Goal: Task Accomplishment & Management: Complete application form

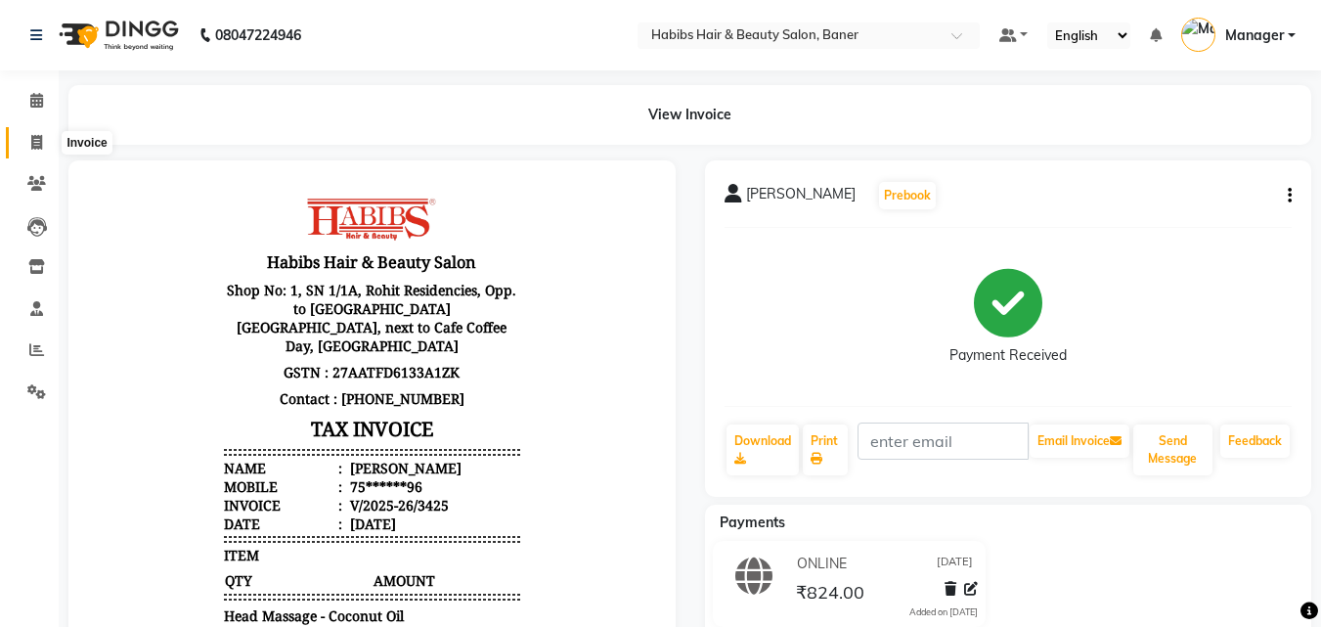
click at [32, 139] on icon at bounding box center [36, 142] width 11 height 15
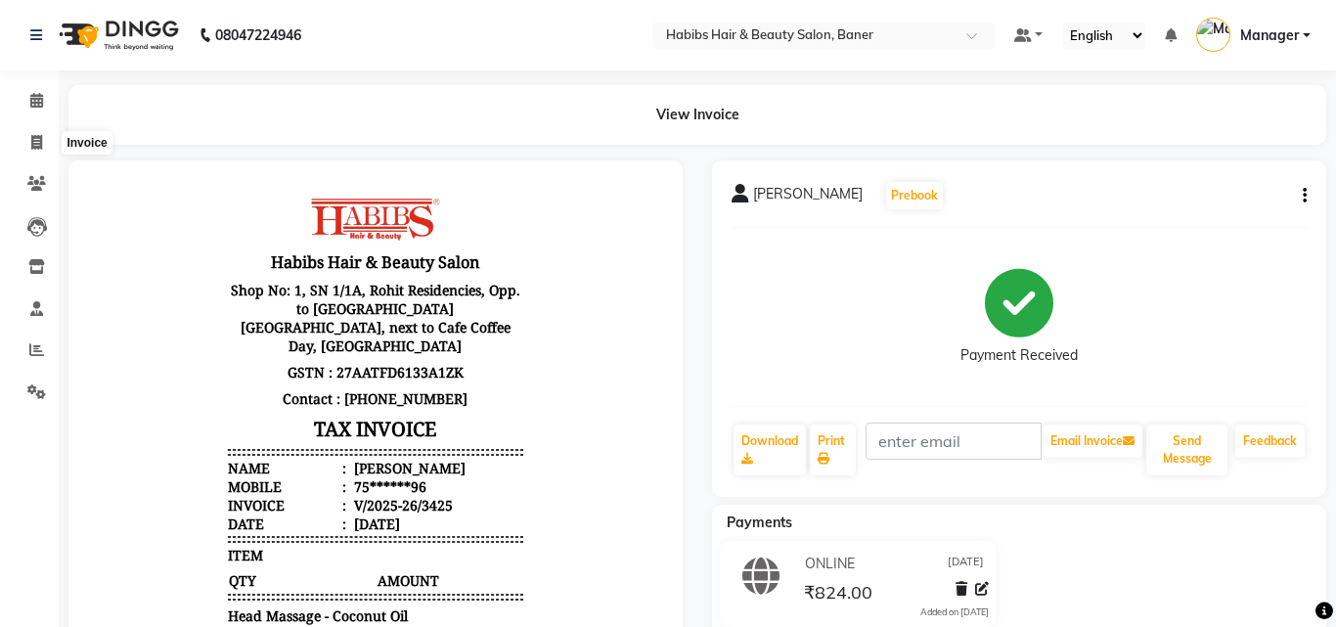
select select "5356"
select select "service"
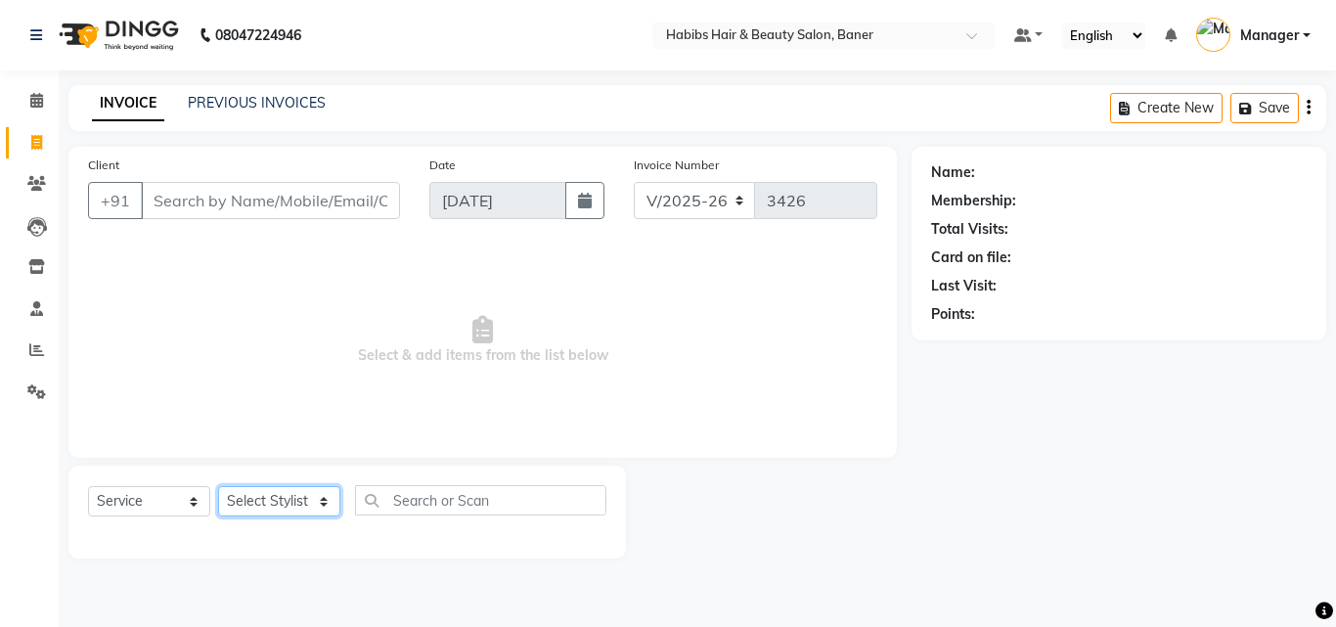
click at [260, 505] on select "Select Stylist Admin [PERSON_NAME] Manager [PERSON_NAME] [PERSON_NAME] Ram Roha…" at bounding box center [279, 501] width 122 height 30
select select "75809"
click at [218, 486] on select "Select Stylist Admin [PERSON_NAME] Manager [PERSON_NAME] [PERSON_NAME] Ram Roha…" at bounding box center [279, 501] width 122 height 30
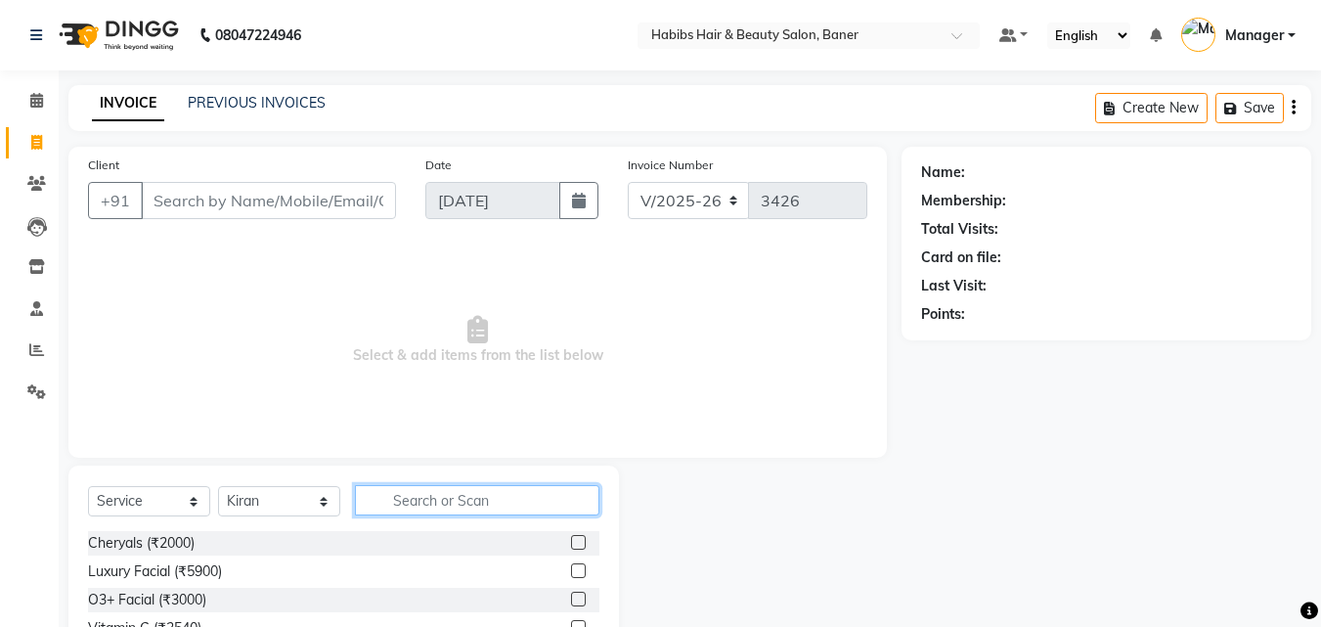
click at [431, 510] on input "text" at bounding box center [477, 500] width 244 height 30
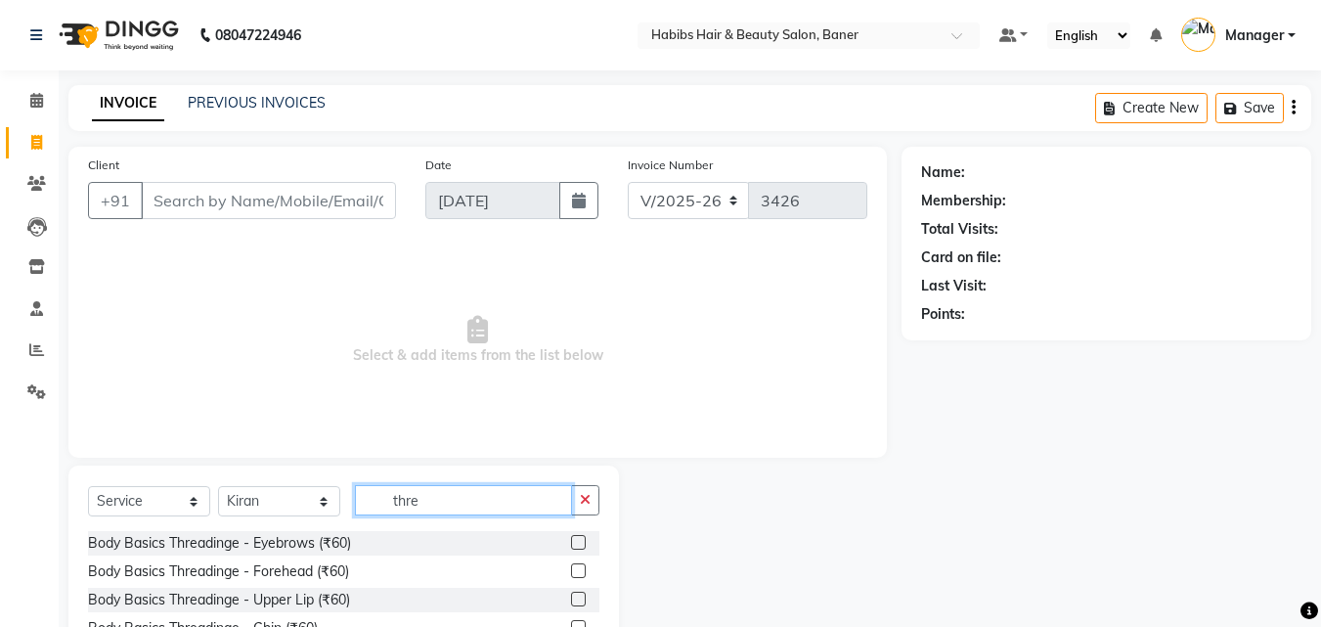
scroll to position [156, 0]
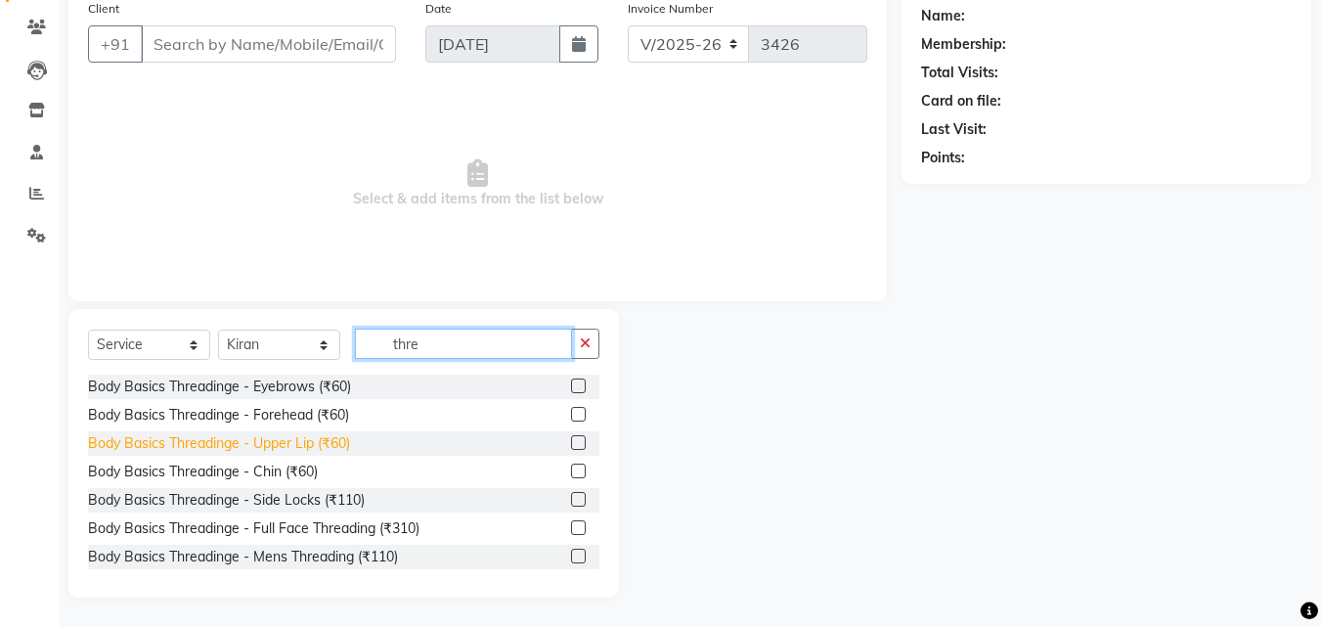
type input "thre"
click at [342, 440] on div "Body Basics Threadinge - Upper Lip (₹60)" at bounding box center [219, 443] width 262 height 21
checkbox input "false"
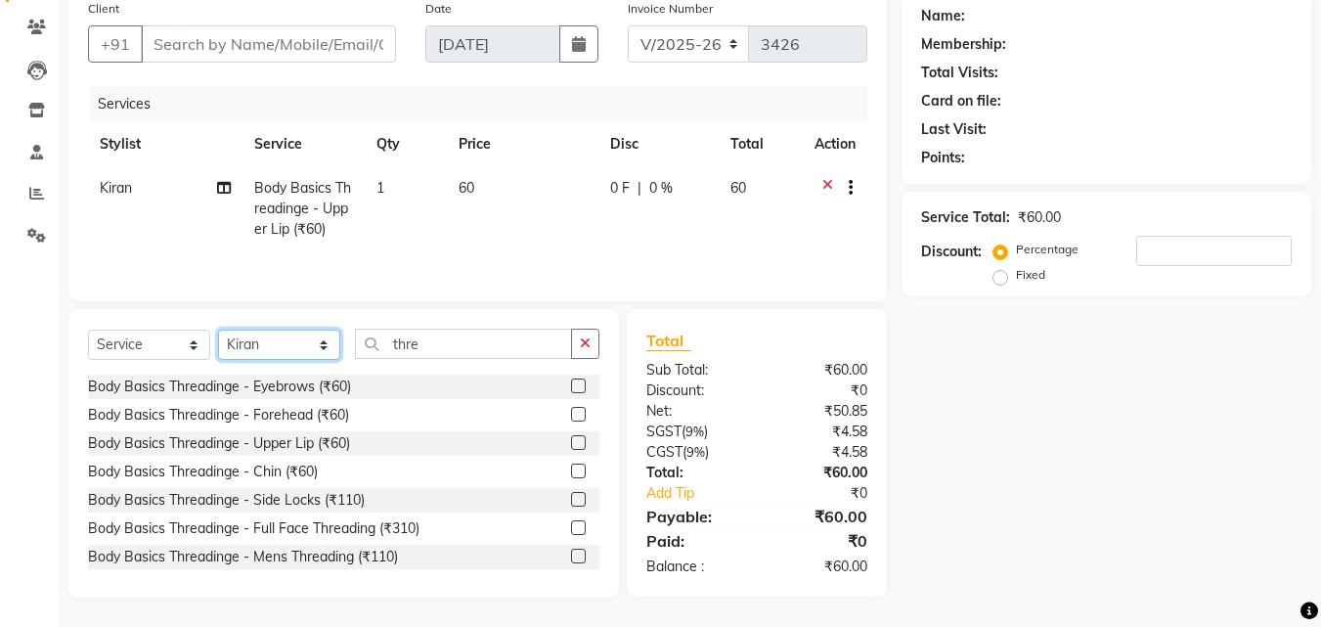
click at [275, 350] on select "Select Stylist Admin [PERSON_NAME] Manager [PERSON_NAME] [PERSON_NAME] Ram Roha…" at bounding box center [279, 345] width 122 height 30
select select "90441"
click at [218, 330] on select "Select Stylist Admin [PERSON_NAME] Manager [PERSON_NAME] [PERSON_NAME] Ram Roha…" at bounding box center [279, 345] width 122 height 30
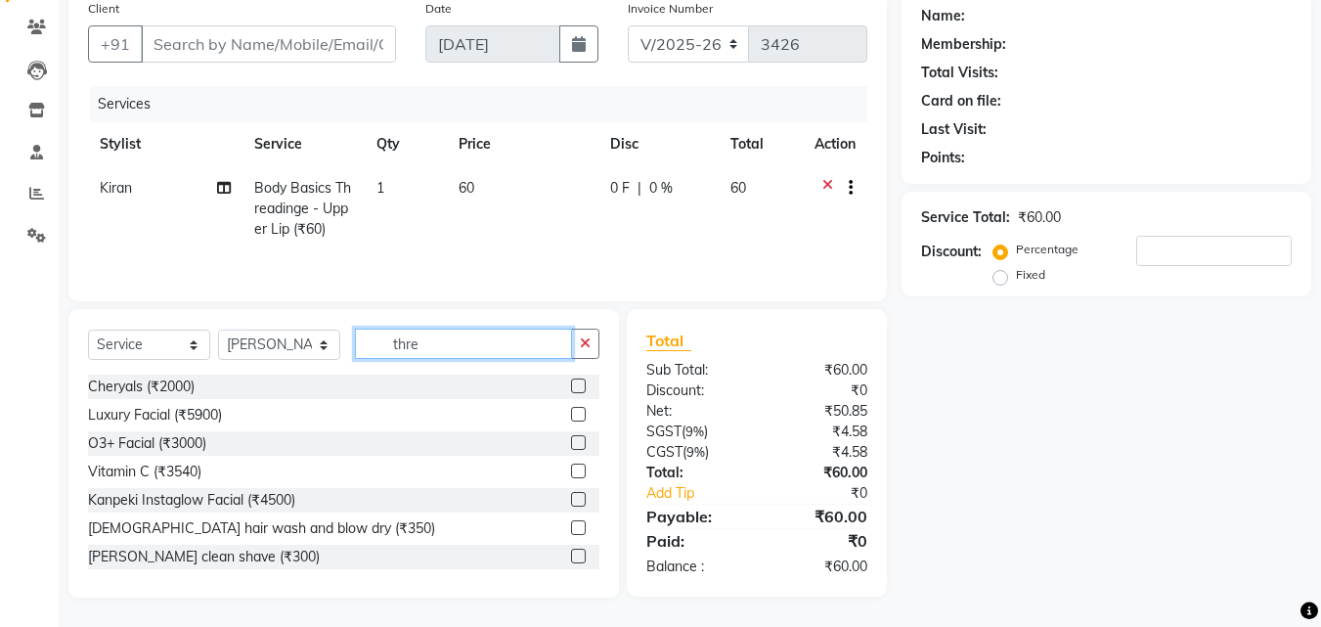
drag, startPoint x: 448, startPoint y: 341, endPoint x: 222, endPoint y: 360, distance: 226.6
click at [227, 357] on div "Select Service Product Membership Package Voucher Prepaid Gift Card Select Styl…" at bounding box center [343, 352] width 511 height 46
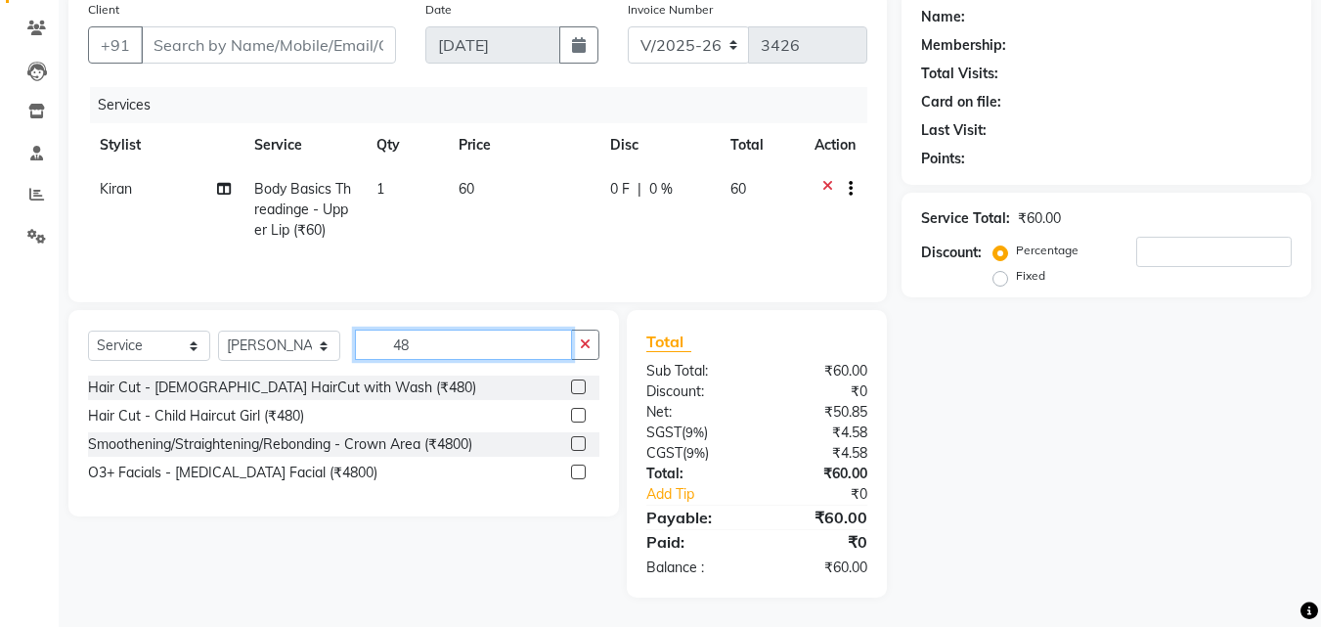
scroll to position [155, 0]
type input "480"
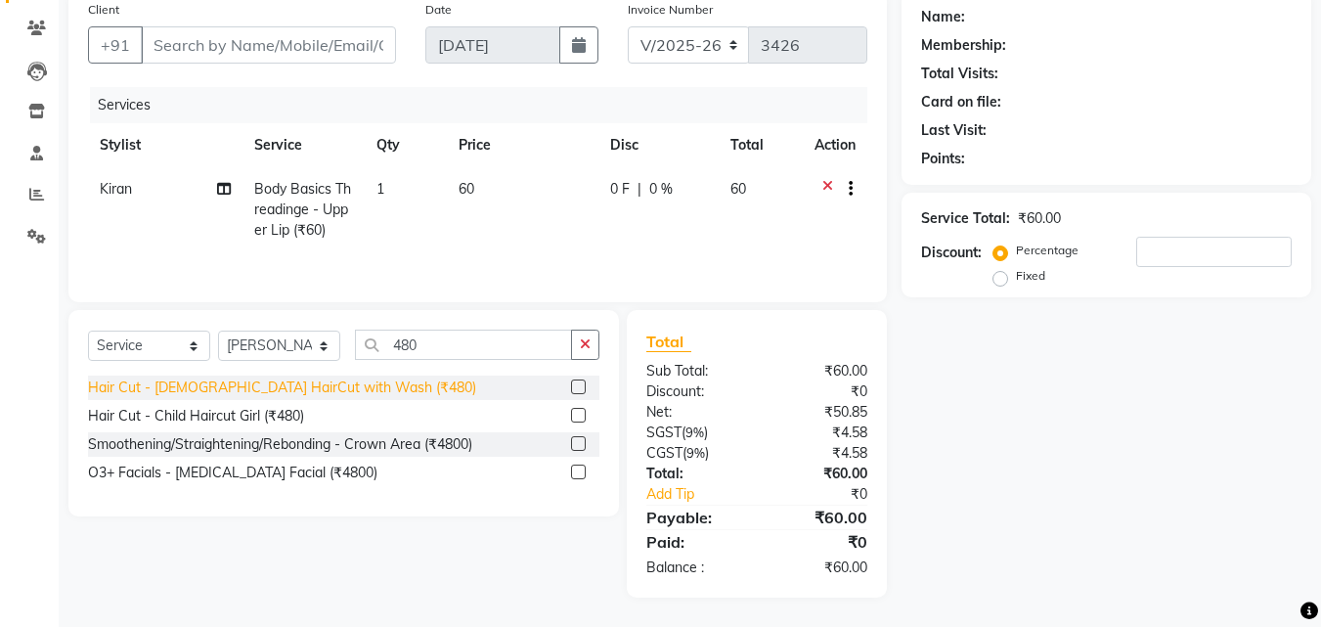
click at [347, 388] on div "Hair Cut - [DEMOGRAPHIC_DATA] HairCut with Wash (₹480)" at bounding box center [282, 387] width 388 height 21
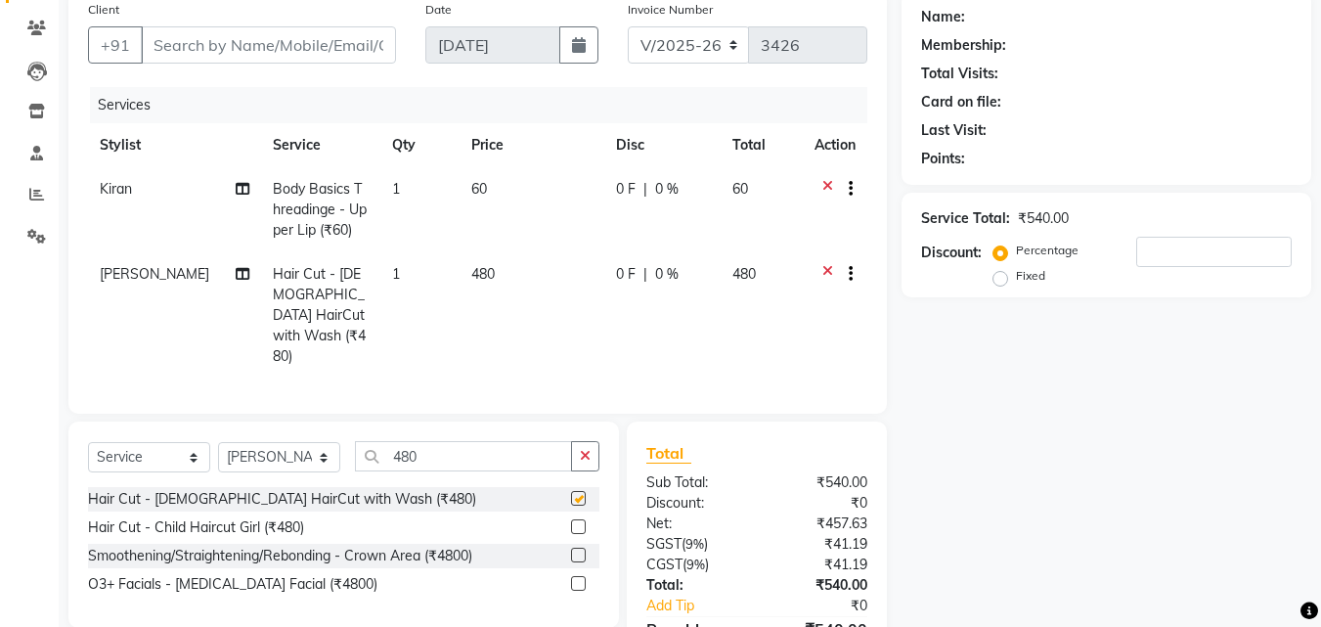
checkbox input "false"
click at [263, 442] on select "Select Stylist Admin [PERSON_NAME] Manager [PERSON_NAME] [PERSON_NAME] Ram Roha…" at bounding box center [279, 457] width 122 height 30
select select "75809"
click at [218, 442] on select "Select Stylist Admin [PERSON_NAME] Manager [PERSON_NAME] [PERSON_NAME] Ram Roha…" at bounding box center [279, 457] width 122 height 30
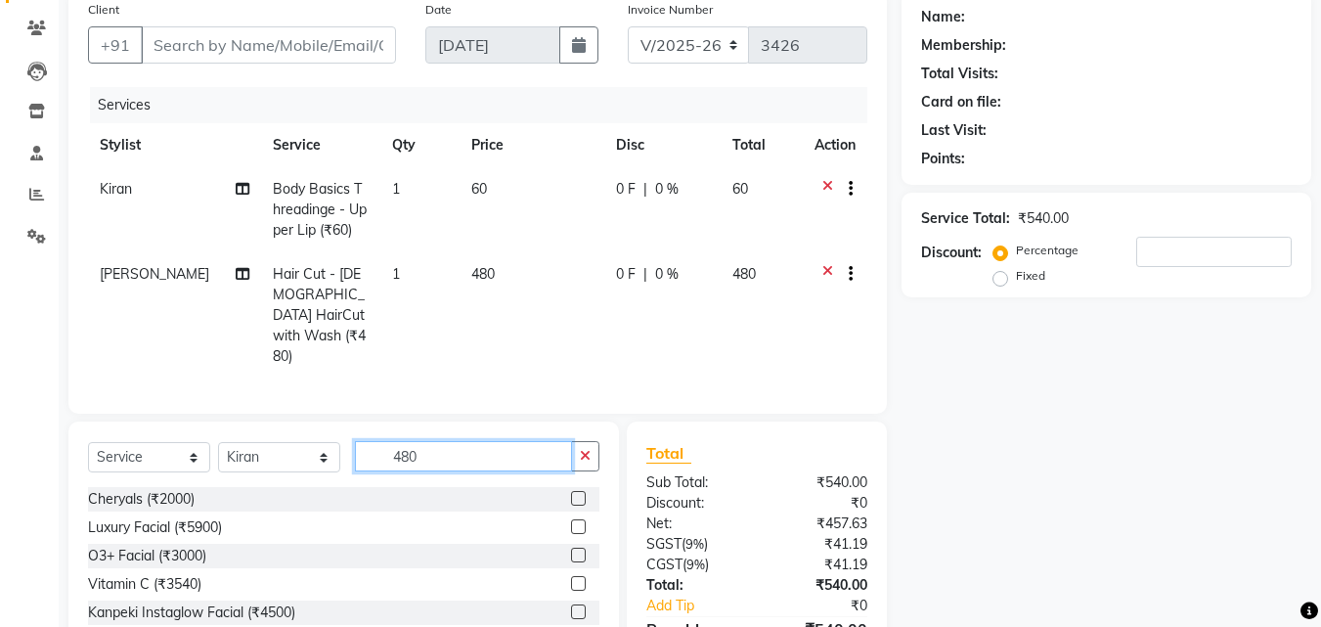
drag, startPoint x: 365, startPoint y: 434, endPoint x: 309, endPoint y: 436, distance: 55.8
click at [323, 441] on div "Select Service Product Membership Package Voucher Prepaid Gift Card Select Styl…" at bounding box center [343, 464] width 511 height 46
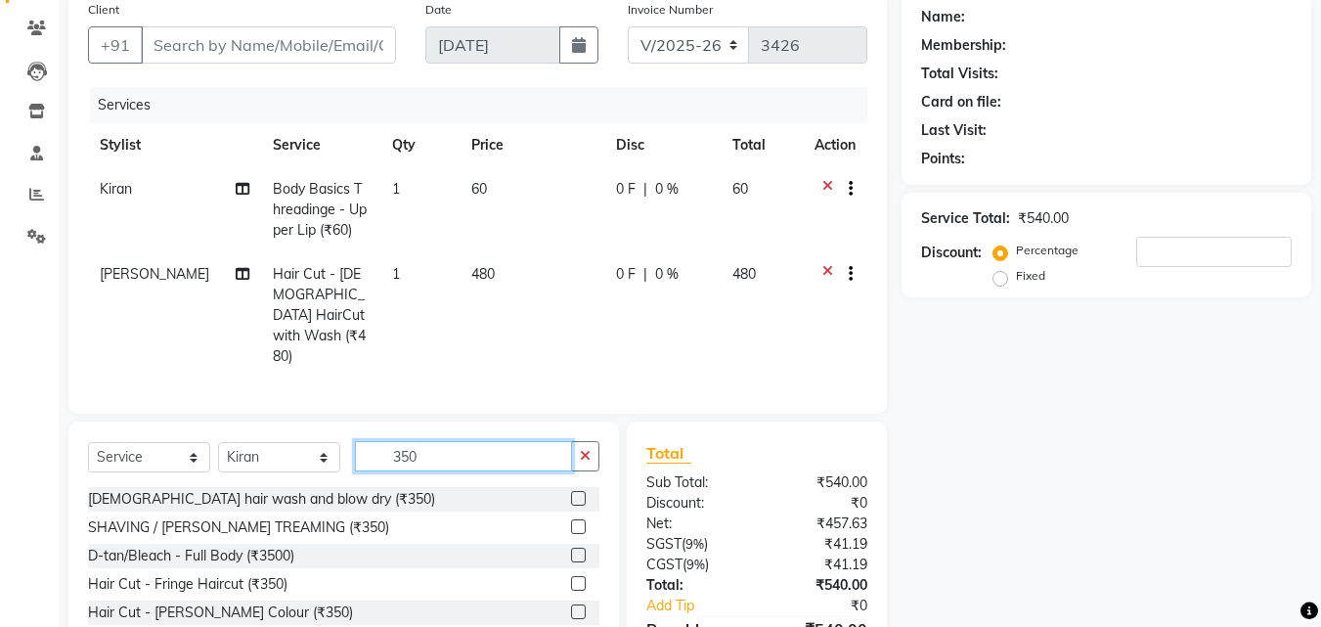
scroll to position [242, 0]
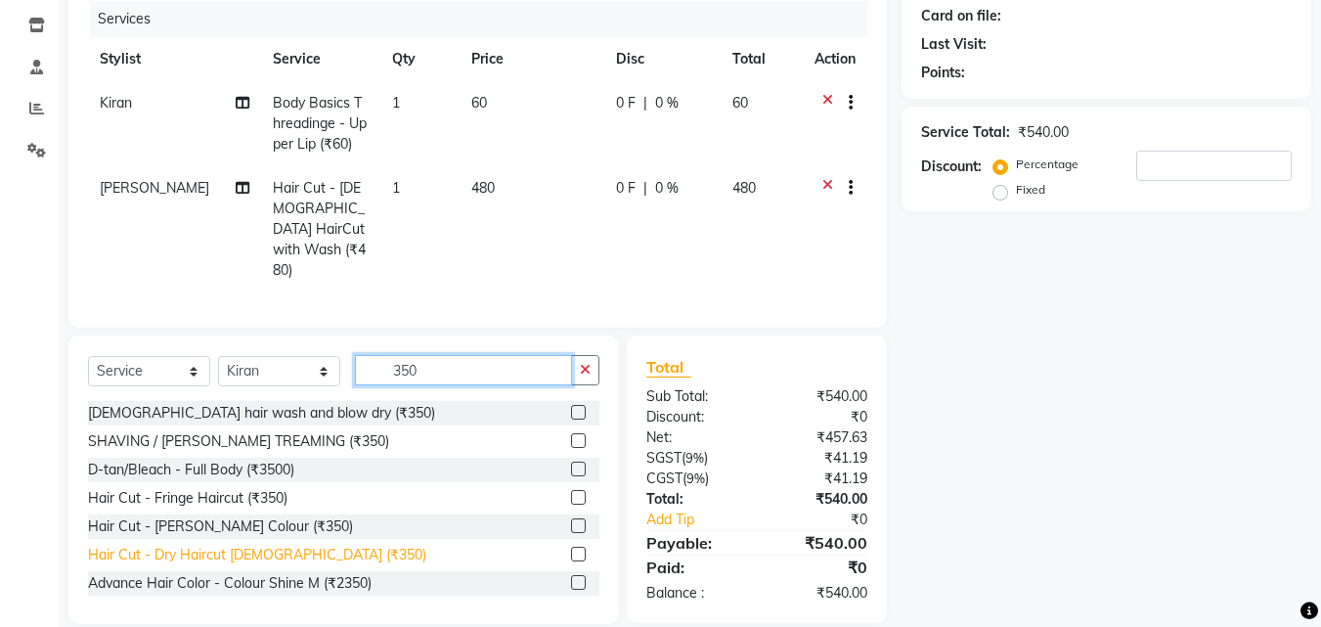
type input "350"
click at [299, 545] on div "Hair Cut - Dry Haircut [DEMOGRAPHIC_DATA] (₹350)" at bounding box center [257, 555] width 338 height 21
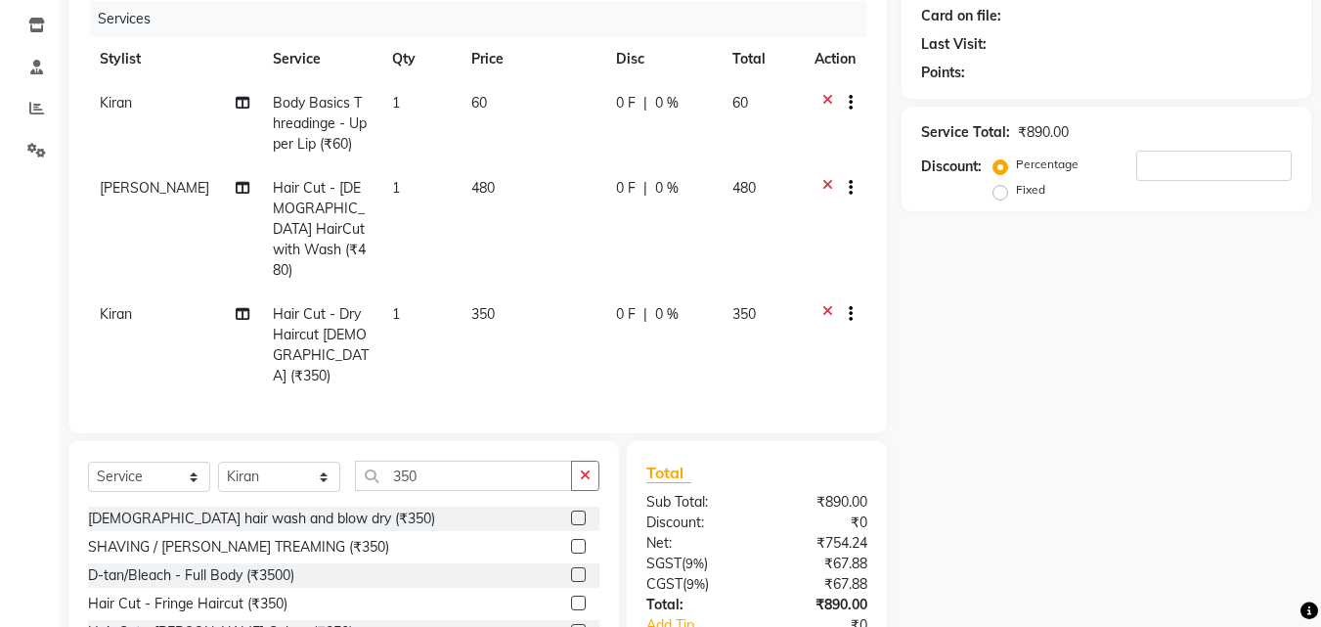
checkbox input "false"
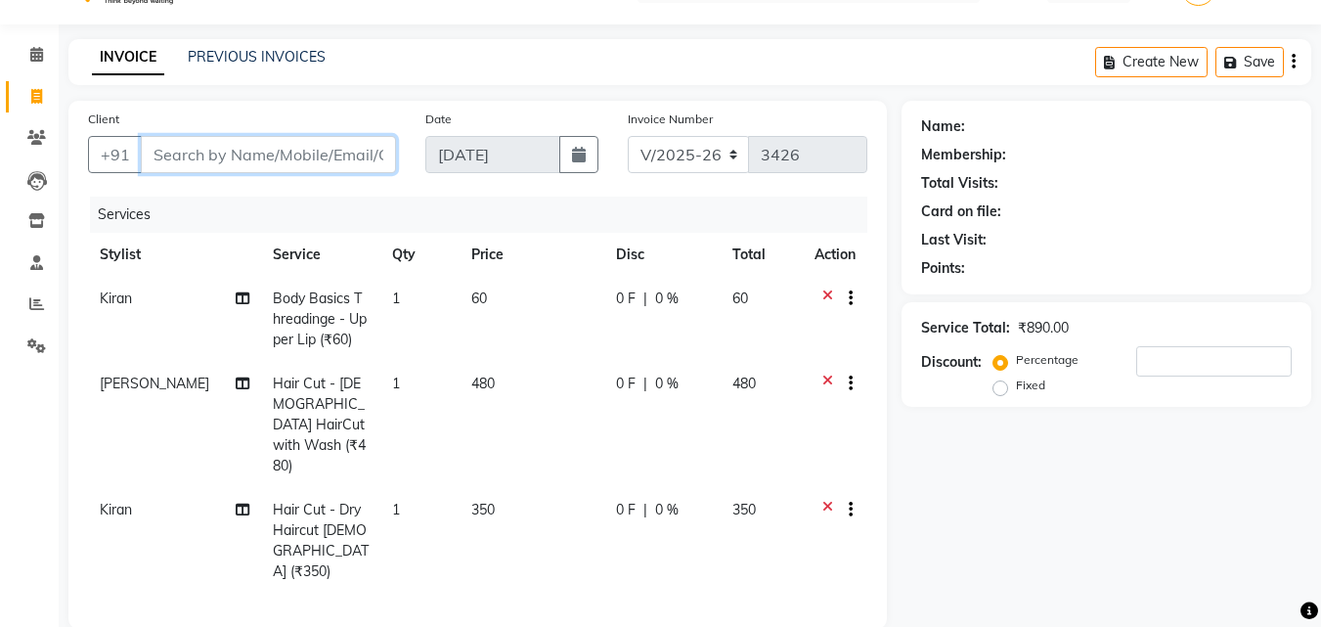
click at [252, 158] on input "Client" at bounding box center [268, 154] width 255 height 37
type input "9"
type input "0"
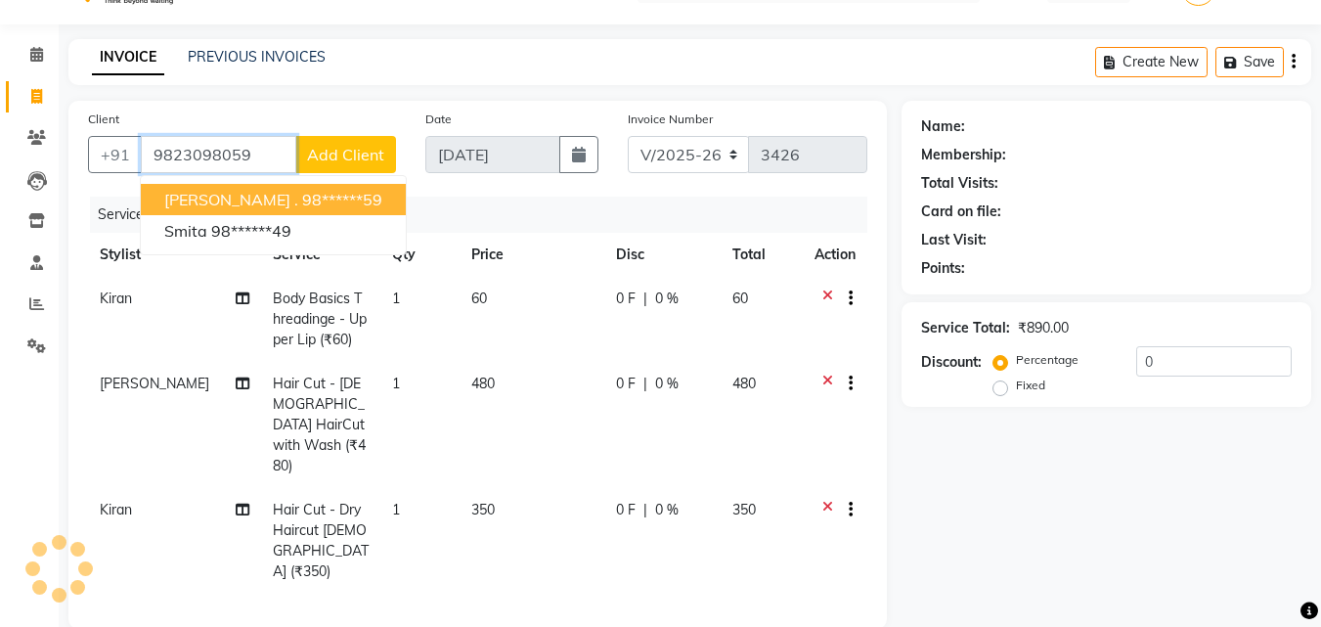
type input "9823098059"
select select "2: Object"
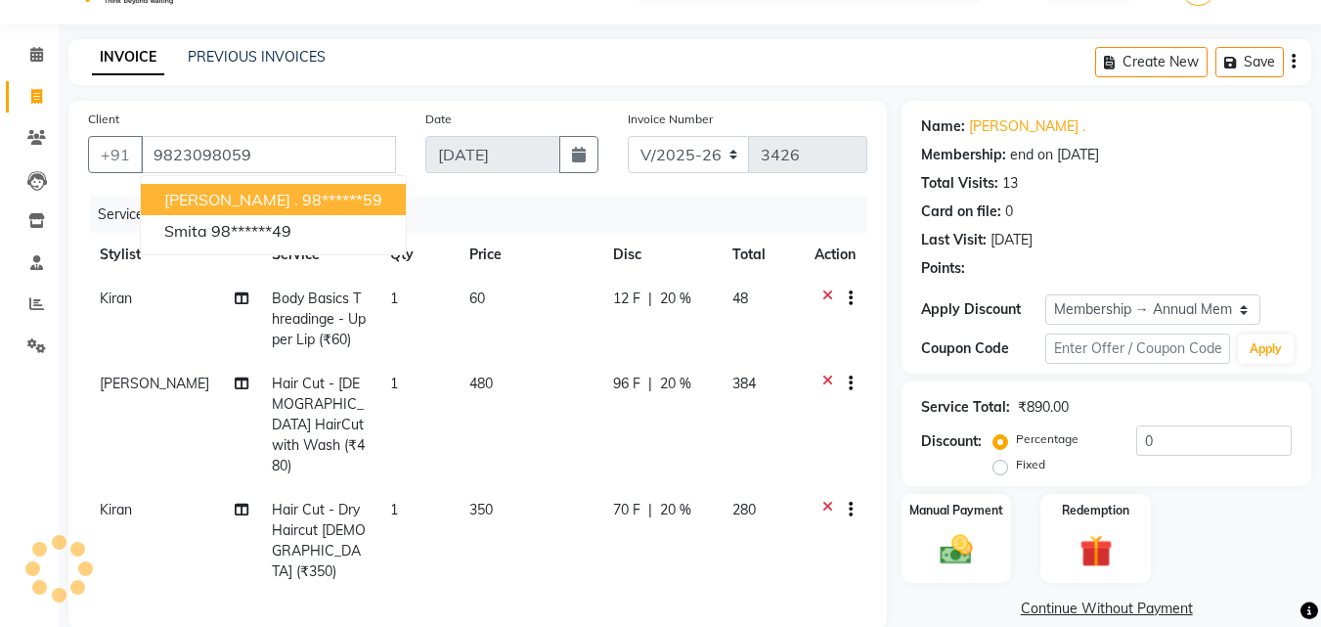
type input "20"
click at [189, 200] on span "[PERSON_NAME] ." at bounding box center [231, 200] width 134 height 20
type input "98******59"
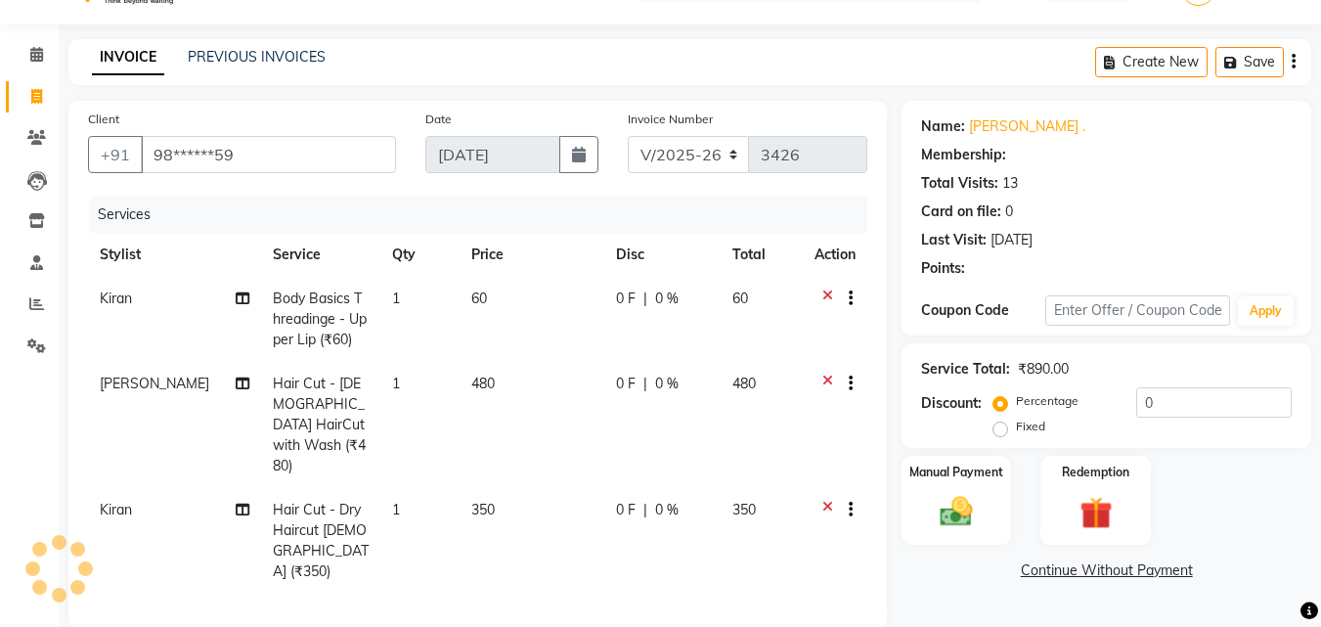
type input "20"
select select "2: Object"
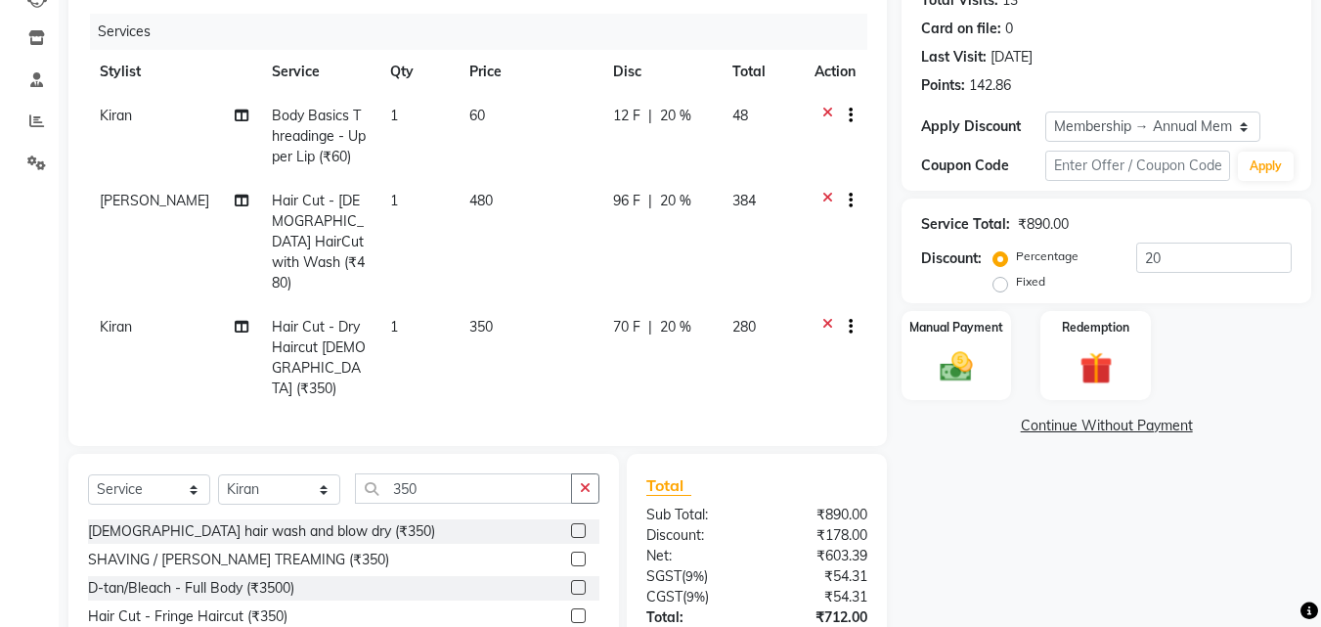
scroll to position [327, 0]
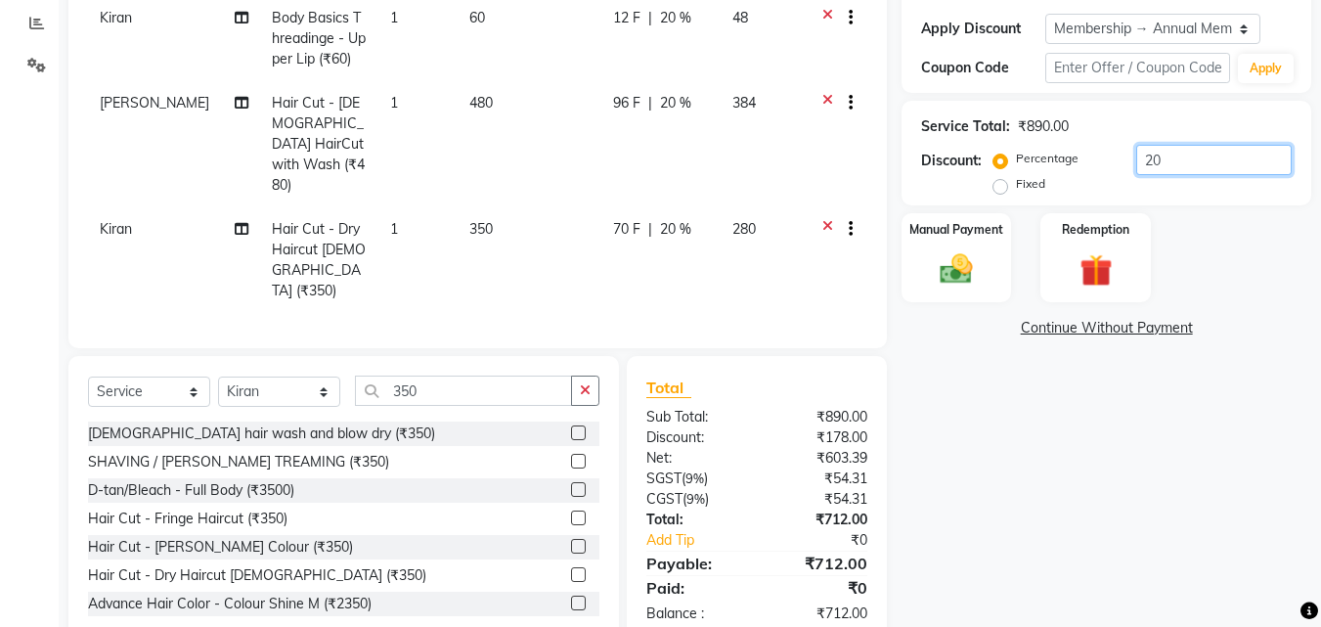
drag, startPoint x: 1185, startPoint y: 163, endPoint x: 1174, endPoint y: 241, distance: 78.0
click at [1059, 209] on div "Name: [PERSON_NAME] . Membership: end on [DATE] Total Visits: 13 Card on file: …" at bounding box center [1113, 232] width 424 height 824
click at [1186, 398] on div "Name: [PERSON_NAME] . Membership: end on [DATE] Total Visits: 13 Card on file: …" at bounding box center [1113, 232] width 424 height 824
drag, startPoint x: 1180, startPoint y: 164, endPoint x: 1125, endPoint y: 199, distance: 65.1
click at [1125, 199] on div "Service Total: ₹890.00 Discount: Percentage Fixed 30" at bounding box center [1106, 153] width 410 height 105
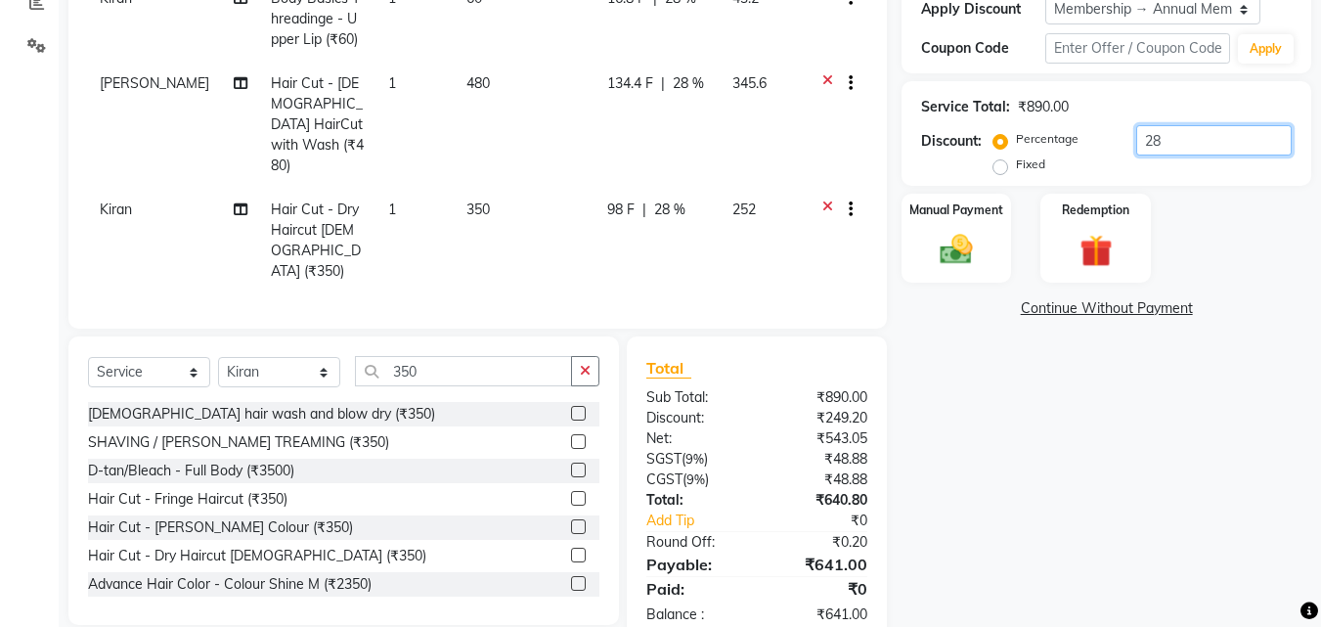
scroll to position [248, 0]
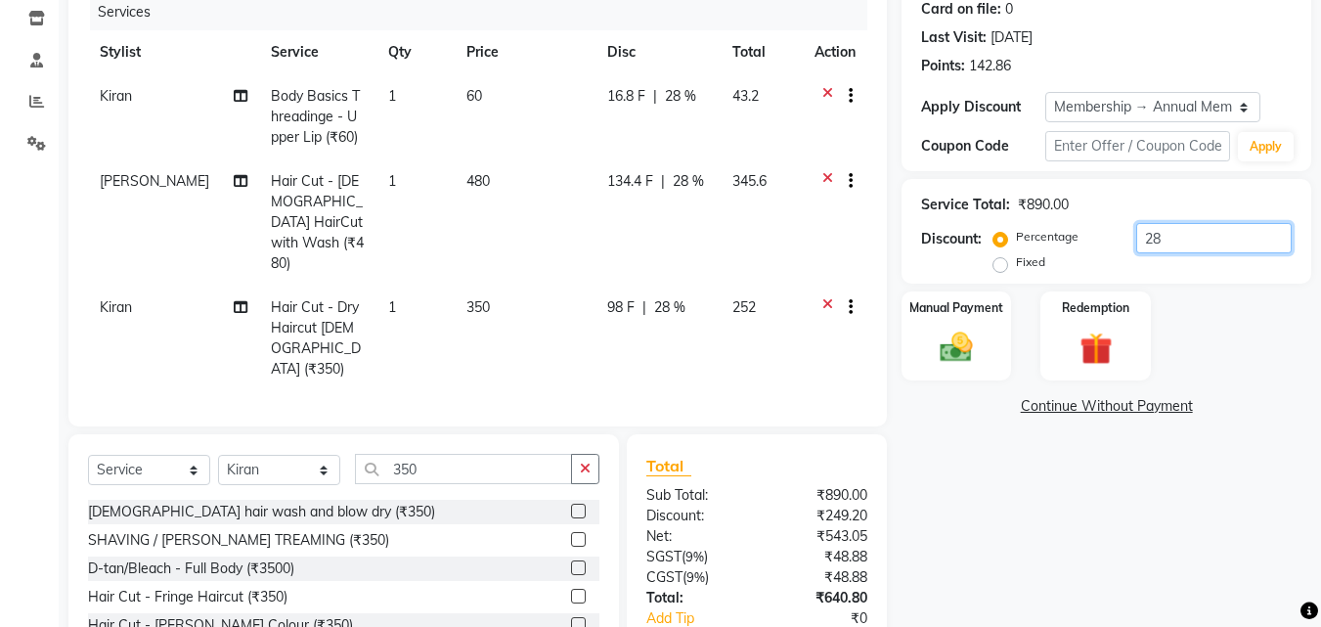
type input "28"
click at [617, 286] on td "98 F | 28 %" at bounding box center [658, 339] width 126 height 106
select select "75809"
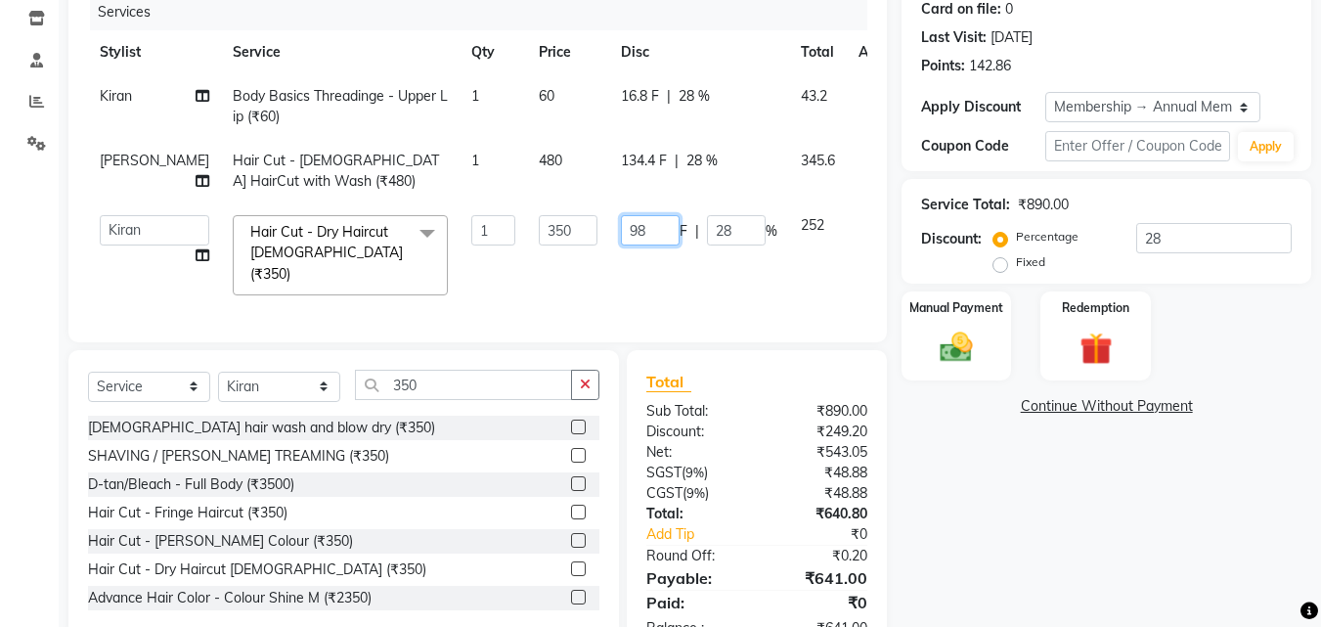
click at [623, 245] on input "98" at bounding box center [650, 230] width 59 height 30
type input "99"
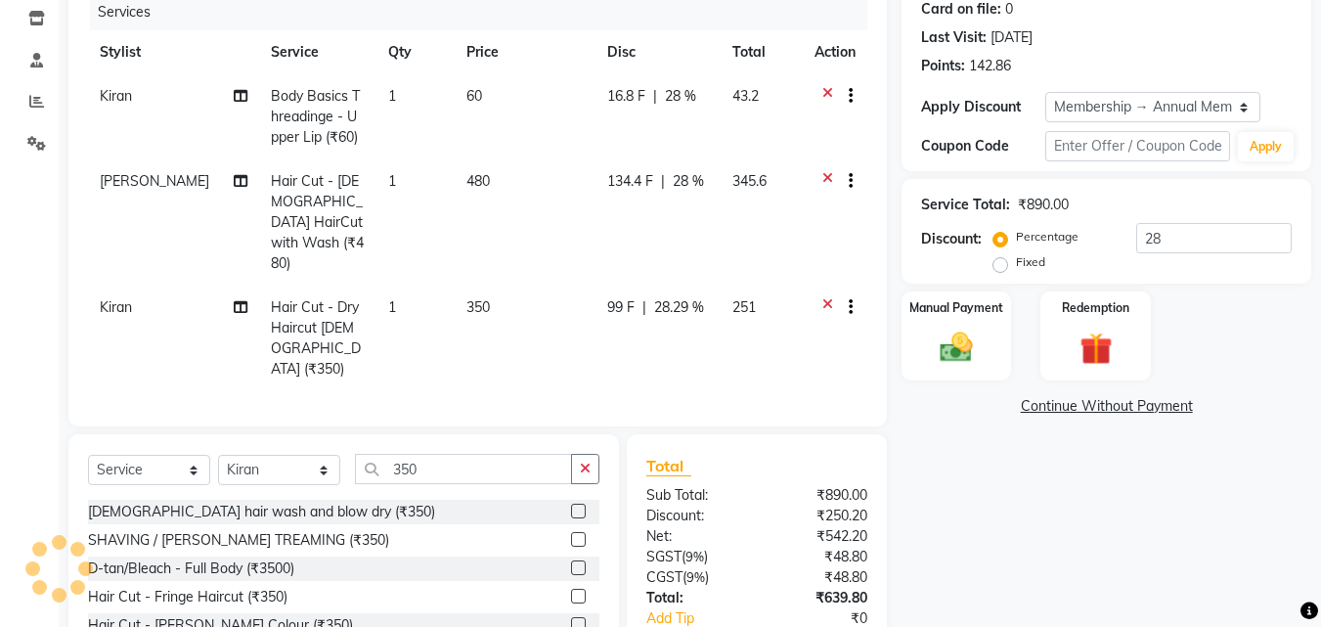
click at [474, 350] on div "Client +91 98******59 Date [DATE] Invoice Number V/2025 V/[PHONE_NUMBER] Servic…" at bounding box center [477, 162] width 818 height 528
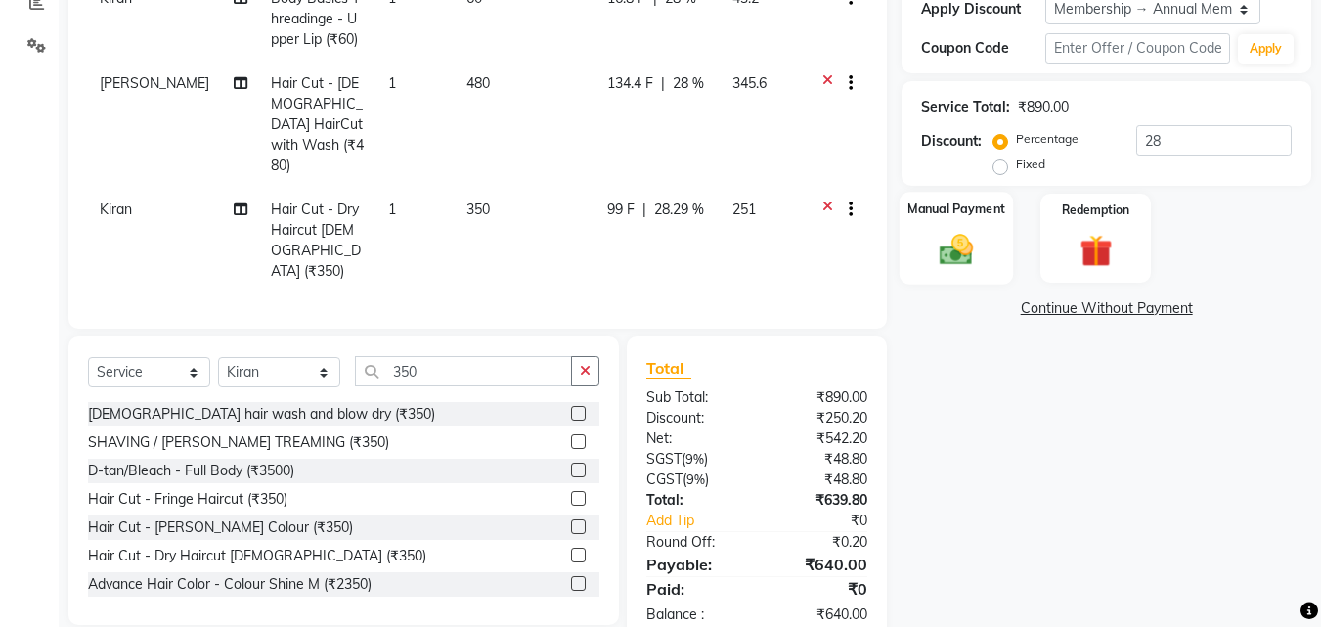
click at [970, 241] on img at bounding box center [956, 249] width 55 height 39
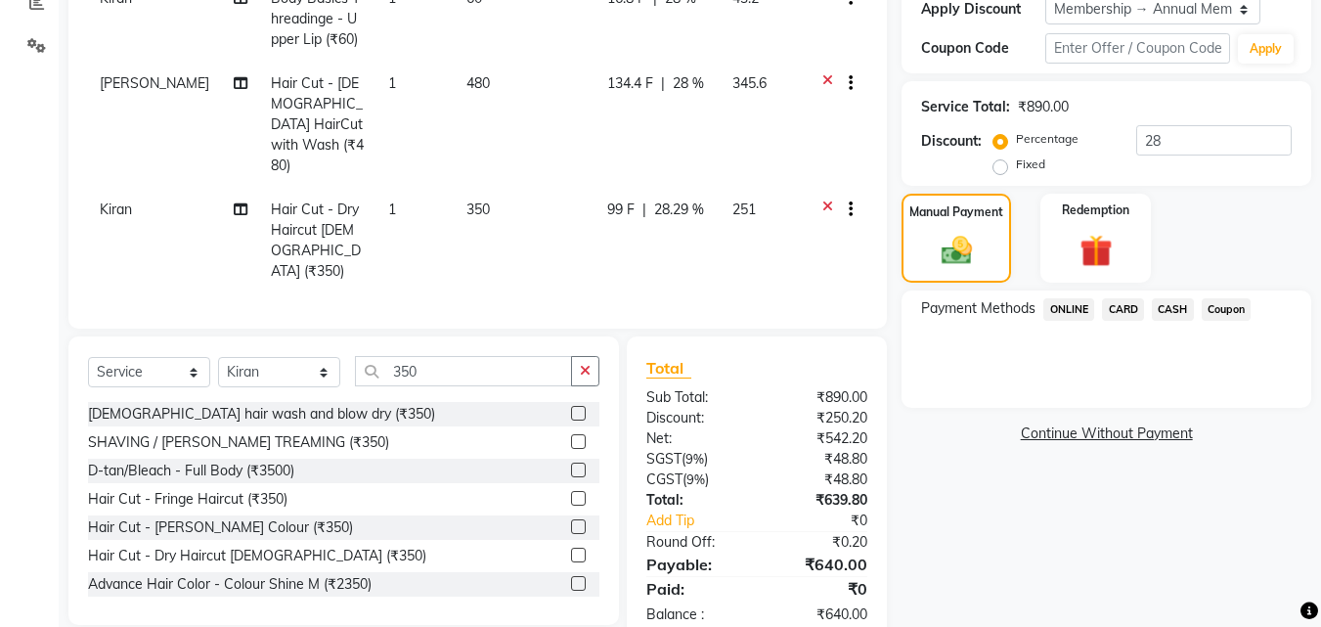
click at [1063, 305] on span "ONLINE" at bounding box center [1068, 309] width 51 height 22
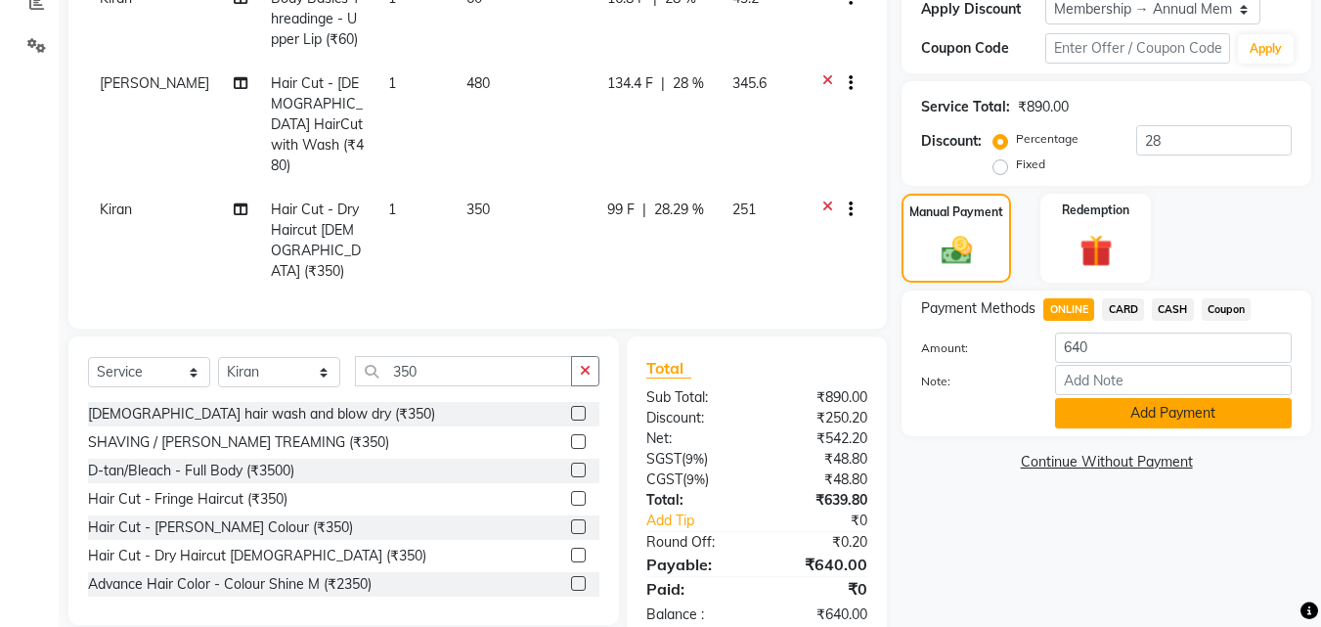
click at [1129, 408] on button "Add Payment" at bounding box center [1173, 413] width 237 height 30
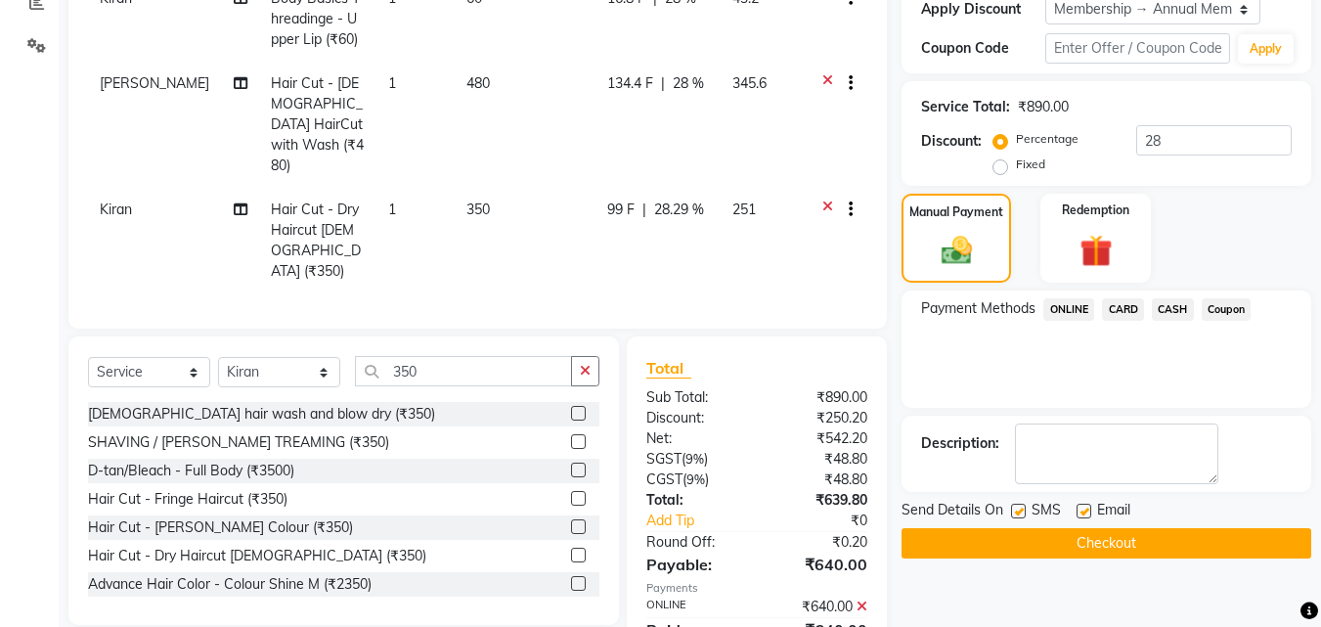
scroll to position [456, 0]
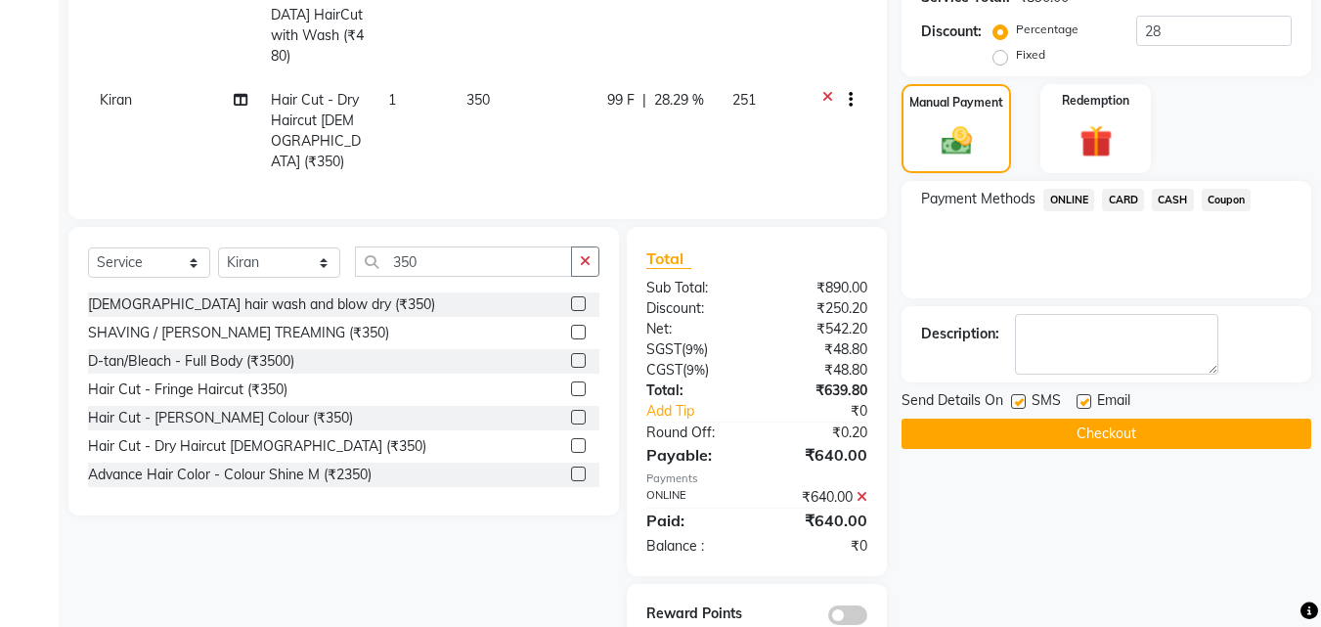
click at [1128, 434] on button "Checkout" at bounding box center [1106, 433] width 410 height 30
